Goal: Use online tool/utility: Utilize a website feature to perform a specific function

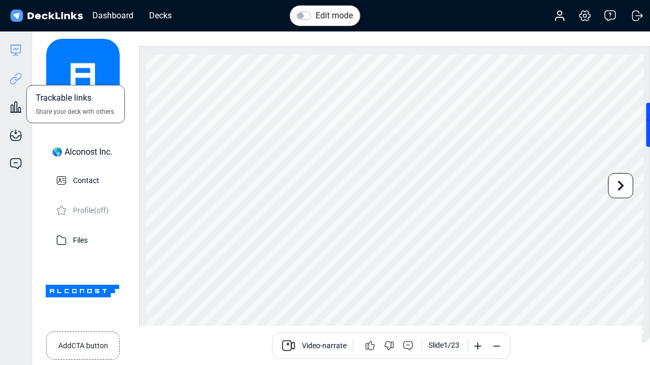
click at [19, 79] on icon at bounding box center [15, 78] width 13 height 13
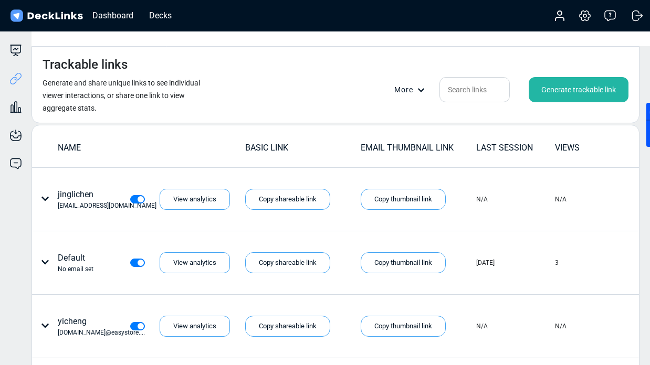
click at [587, 77] on div "Generate trackable link" at bounding box center [579, 89] width 100 height 25
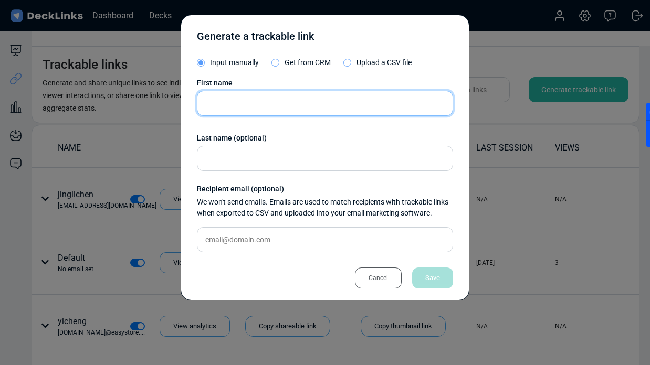
click at [274, 109] on input "text" at bounding box center [325, 103] width 256 height 25
paste input "[DOMAIN_NAME][EMAIL_ADDRESS][DOMAIN_NAME]"
type input "[DOMAIN_NAME][EMAIL_ADDRESS][DOMAIN_NAME]"
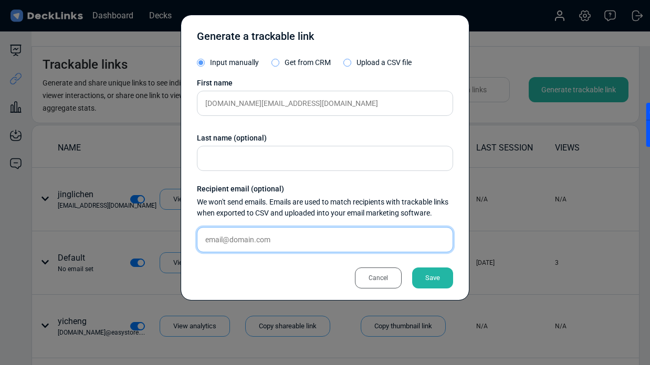
click at [233, 244] on input "text" at bounding box center [325, 239] width 256 height 25
paste input "[DOMAIN_NAME][EMAIL_ADDRESS][DOMAIN_NAME]"
type input "[DOMAIN_NAME][EMAIL_ADDRESS][DOMAIN_NAME]"
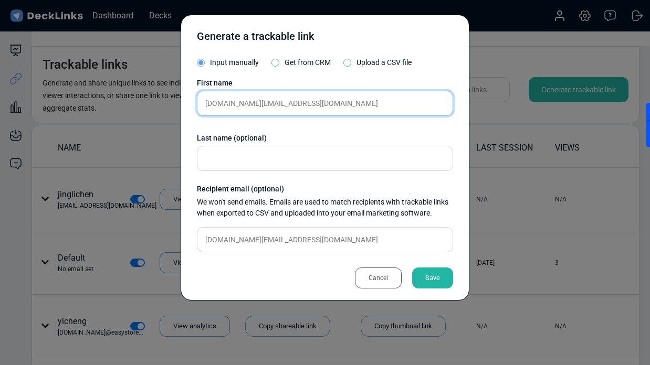
drag, startPoint x: 223, startPoint y: 103, endPoint x: 432, endPoint y: 116, distance: 209.3
click at [432, 116] on div "First name [DOMAIN_NAME][EMAIL_ADDRESS][DOMAIN_NAME] Last name (optional) Recip…" at bounding box center [325, 169] width 256 height 183
type input "mark"
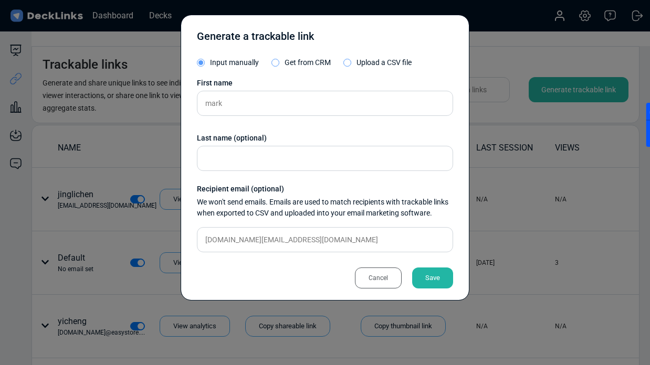
click at [438, 274] on div "Save" at bounding box center [432, 278] width 41 height 21
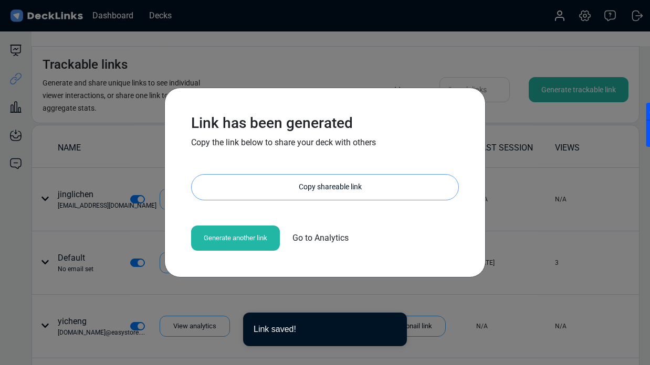
click at [241, 185] on div "Copy shareable link" at bounding box center [330, 187] width 256 height 25
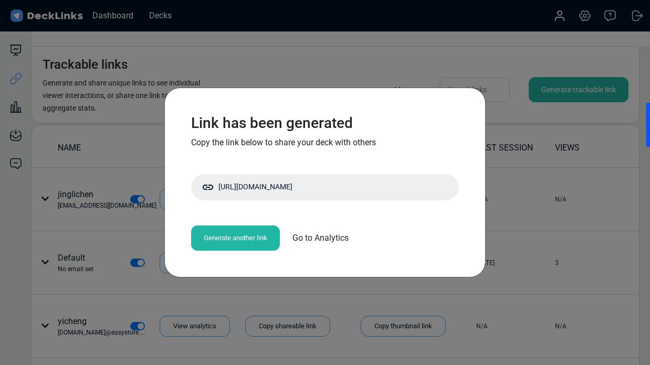
click at [244, 234] on div "Generate another link" at bounding box center [235, 238] width 89 height 25
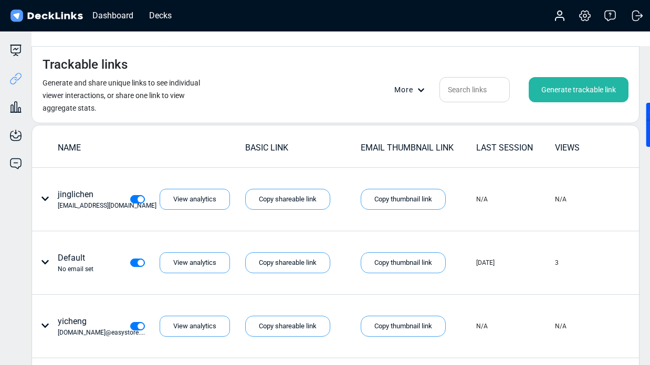
click at [550, 77] on div "Generate trackable link" at bounding box center [579, 89] width 100 height 25
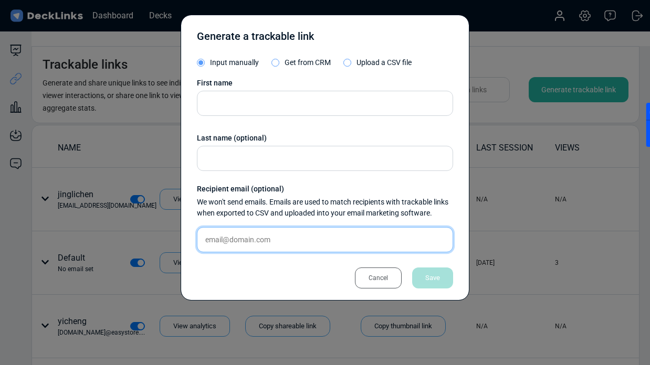
click at [224, 235] on input "text" at bounding box center [325, 239] width 256 height 25
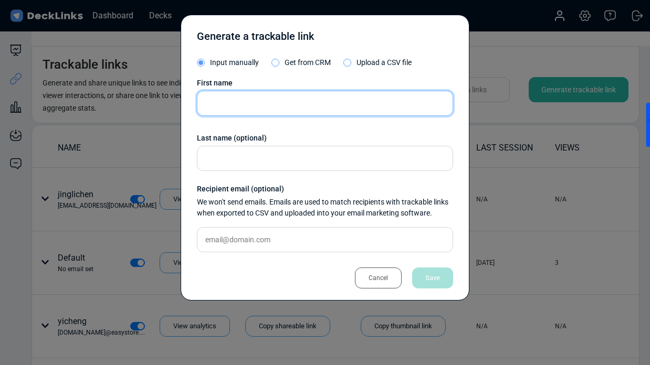
click at [238, 97] on input "text" at bounding box center [325, 103] width 256 height 25
paste input "LO [EMAIL_ADDRESS][DOMAIN_NAME]"
drag, startPoint x: 247, startPoint y: 103, endPoint x: 413, endPoint y: 113, distance: 166.2
click at [413, 113] on input "LO [EMAIL_ADDRESS][DOMAIN_NAME]" at bounding box center [325, 103] width 256 height 25
type input "LO [PERSON_NAME]"
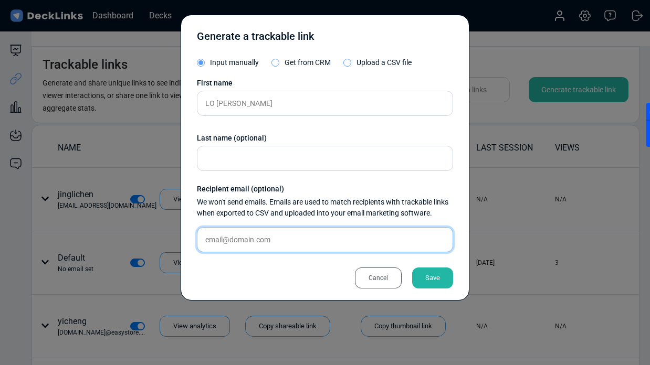
click at [264, 238] on input "text" at bounding box center [325, 239] width 256 height 25
paste input "[EMAIL_ADDRESS][DOMAIN_NAME]"
type input "[EMAIL_ADDRESS][DOMAIN_NAME]"
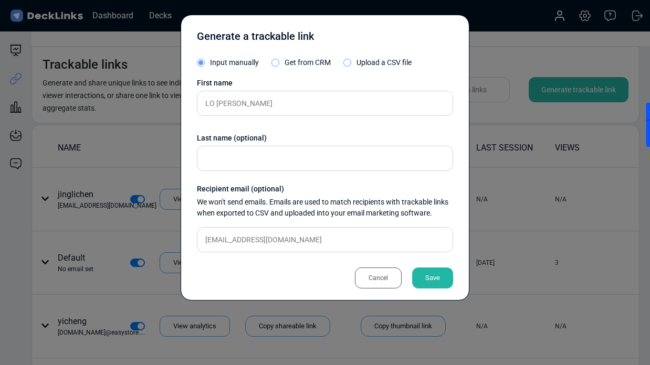
click at [419, 283] on div "Save" at bounding box center [432, 278] width 41 height 21
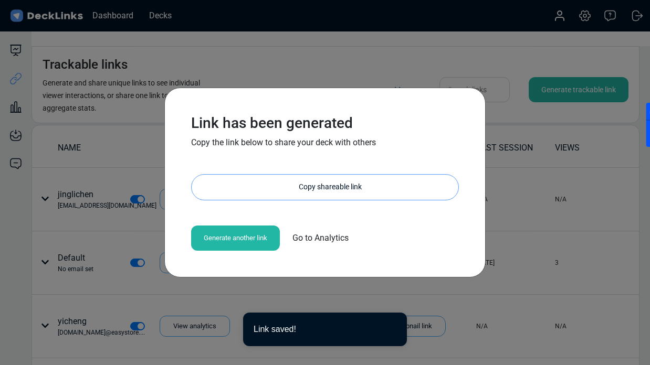
click at [271, 190] on div "Copy shareable link" at bounding box center [330, 187] width 256 height 25
